Goal: Find specific page/section: Find specific page/section

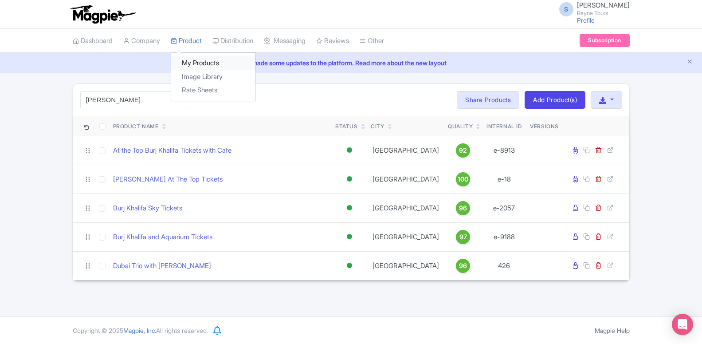
click at [188, 66] on link "My Products" at bounding box center [213, 63] width 84 height 14
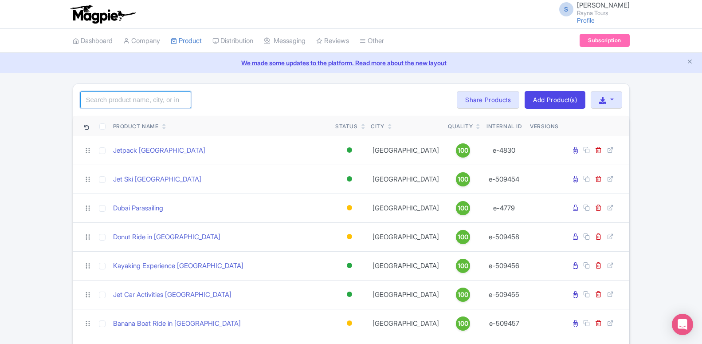
click at [167, 108] on input "search" at bounding box center [135, 99] width 111 height 17
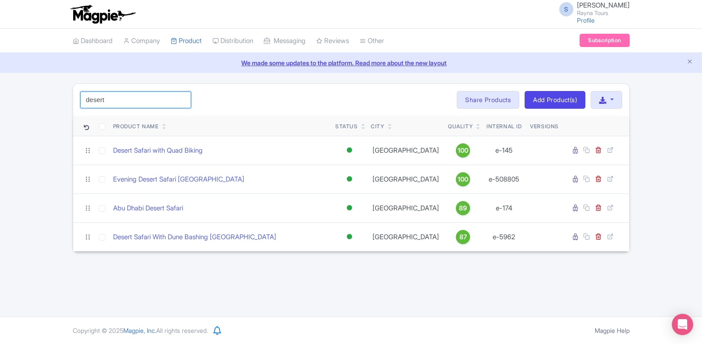
type input "desert"
click at [104, 102] on input "desert" at bounding box center [135, 99] width 111 height 17
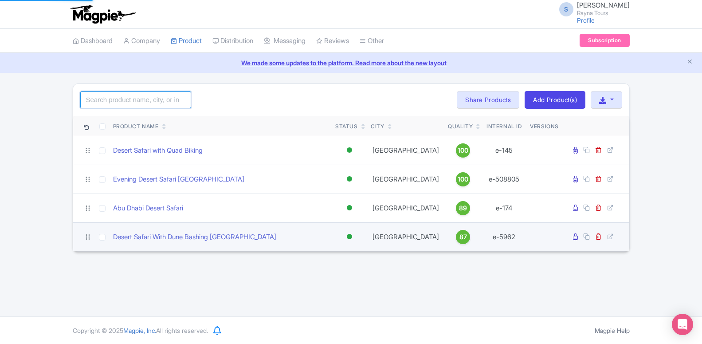
click button "Search" at bounding box center [0, 0] width 0 height 0
